Goal: Task Accomplishment & Management: Use online tool/utility

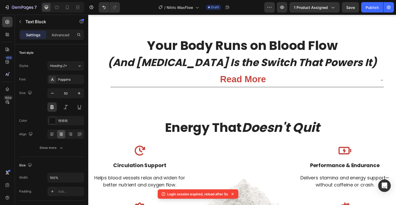
scroll to position [951, 0]
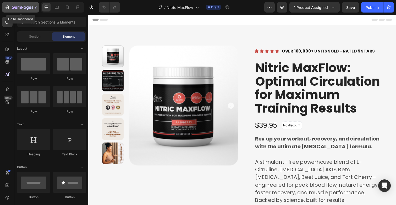
click at [7, 8] on icon "button" at bounding box center [6, 7] width 5 height 5
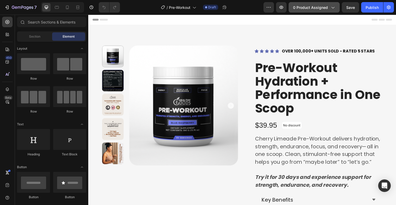
click at [307, 10] on button "0 product assigned" at bounding box center [313, 7] width 51 height 10
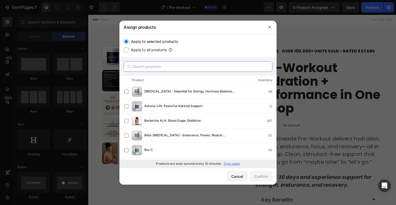
click at [195, 70] on input "text" at bounding box center [198, 67] width 149 height 10
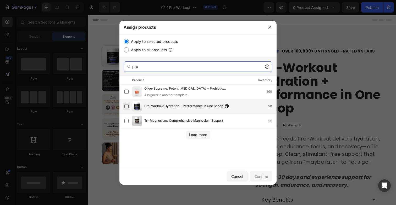
type input "pre"
click at [127, 105] on label at bounding box center [126, 106] width 4 height 4
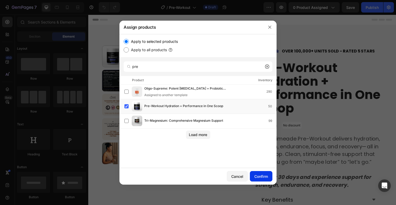
click at [259, 175] on div "Confirm" at bounding box center [261, 176] width 14 height 5
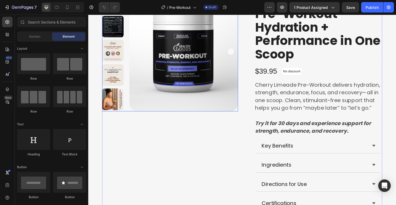
scroll to position [58, 0]
